Goal: Task Accomplishment & Management: Complete application form

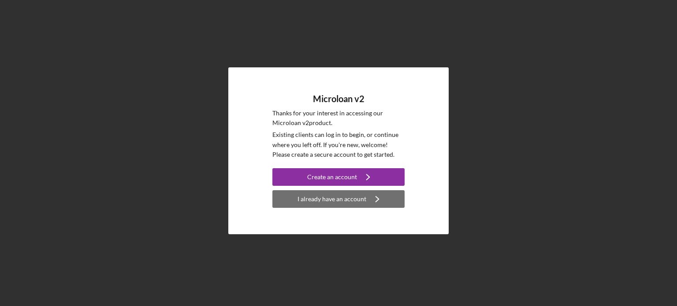
click at [350, 202] on div "I already have an account" at bounding box center [331, 199] width 69 height 18
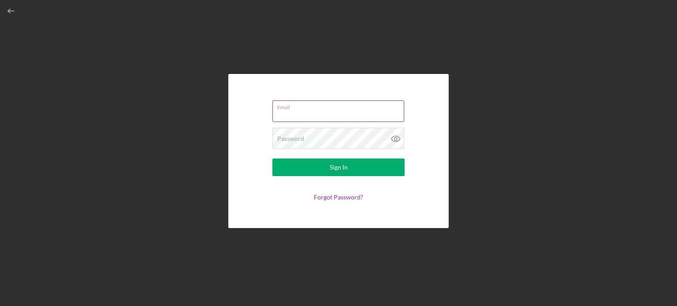
click at [321, 116] on input "Email" at bounding box center [338, 110] width 132 height 21
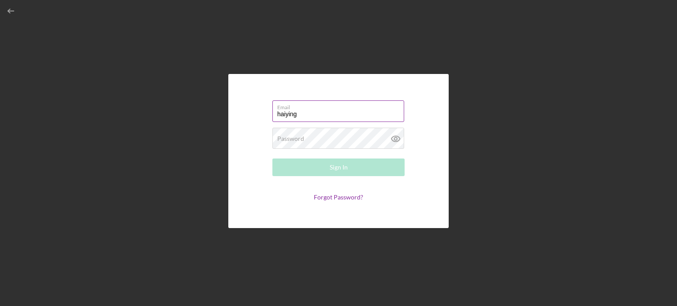
type input "[EMAIL_ADDRESS][DOMAIN_NAME]"
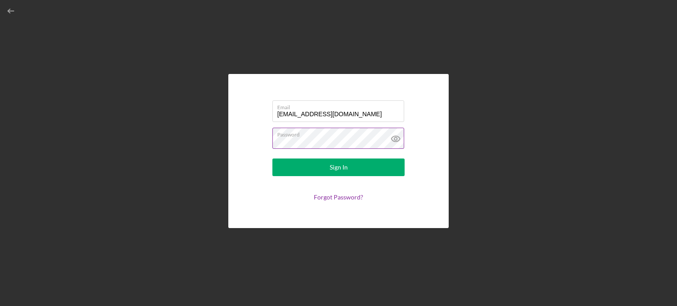
click at [392, 137] on icon at bounding box center [395, 139] width 8 height 6
click at [272, 159] on button "Sign In" at bounding box center [338, 168] width 132 height 18
click at [317, 136] on label "Password" at bounding box center [340, 133] width 127 height 10
click at [327, 137] on label "Password" at bounding box center [340, 133] width 127 height 10
click at [324, 167] on button "Sign In" at bounding box center [338, 168] width 132 height 18
